Goal: Transaction & Acquisition: Purchase product/service

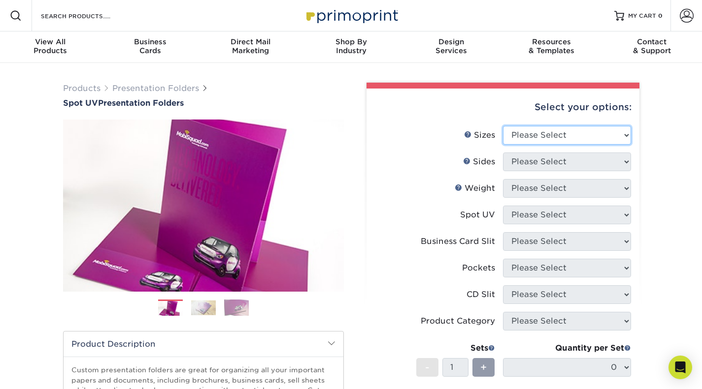
click at [580, 141] on select "Please Select 6" x 9" 9" x 12"" at bounding box center [567, 135] width 128 height 19
select select "9.00x12.00"
click at [503, 126] on select "Please Select 6" x 9" 9" x 12"" at bounding box center [567, 135] width 128 height 19
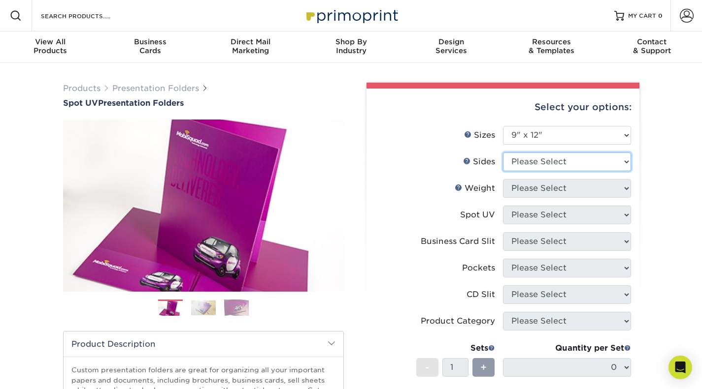
click at [563, 165] on select "Please Select Print Both Sides Print Front Only" at bounding box center [567, 162] width 128 height 19
select select "13abbda7-1d64-4f25-8bb2-c179b224825d"
click at [503, 153] on select "Please Select Print Both Sides Print Front Only" at bounding box center [567, 162] width 128 height 19
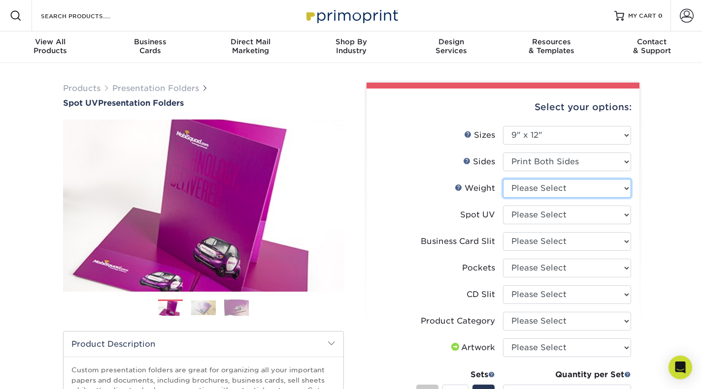
click at [555, 192] on select "Please Select 16PT" at bounding box center [567, 188] width 128 height 19
select select "16PT"
click at [503, 179] on select "Please Select 16PT" at bounding box center [567, 188] width 128 height 19
click at [564, 219] on select "Please Select Front Only" at bounding box center [567, 215] width 128 height 19
select select "1"
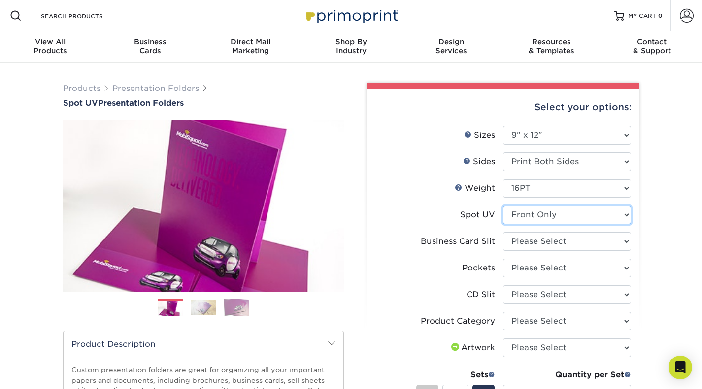
click at [503, 206] on select "Please Select Front Only" at bounding box center [567, 215] width 128 height 19
